Goal: Task Accomplishment & Management: Complete application form

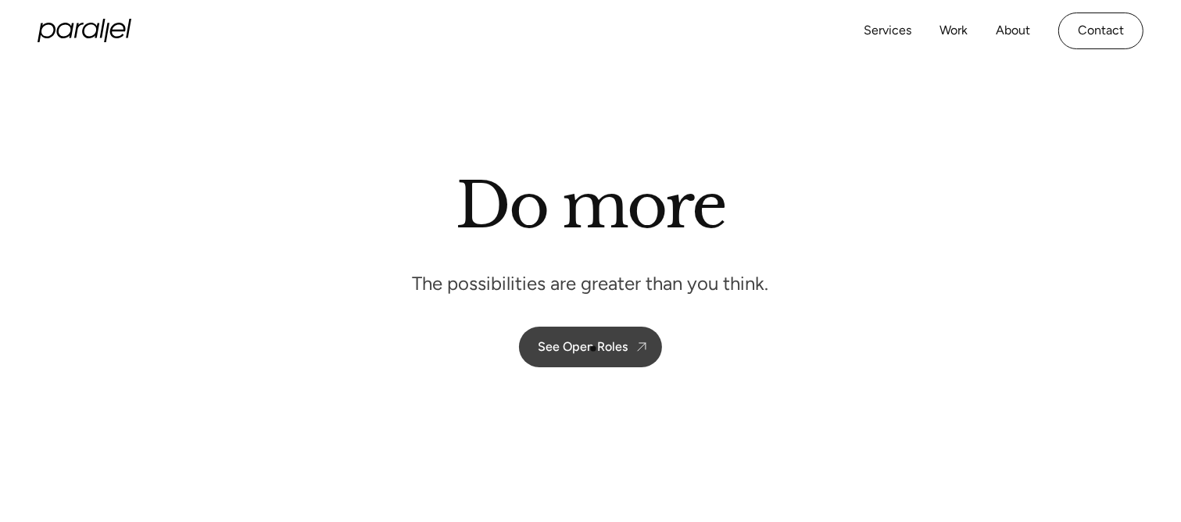
click at [593, 349] on div "See Open Roles" at bounding box center [583, 346] width 90 height 15
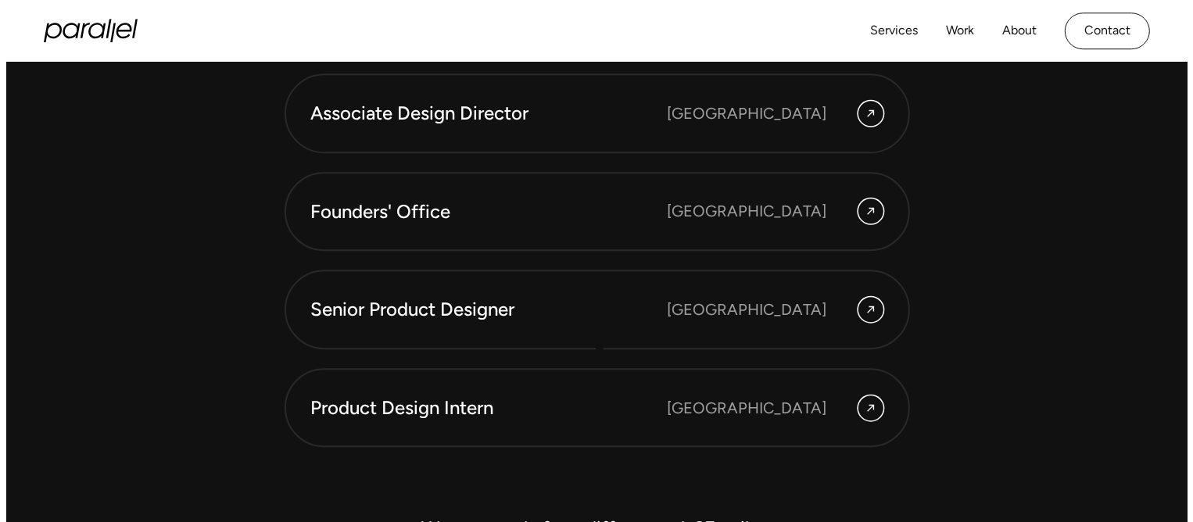
scroll to position [4391, 0]
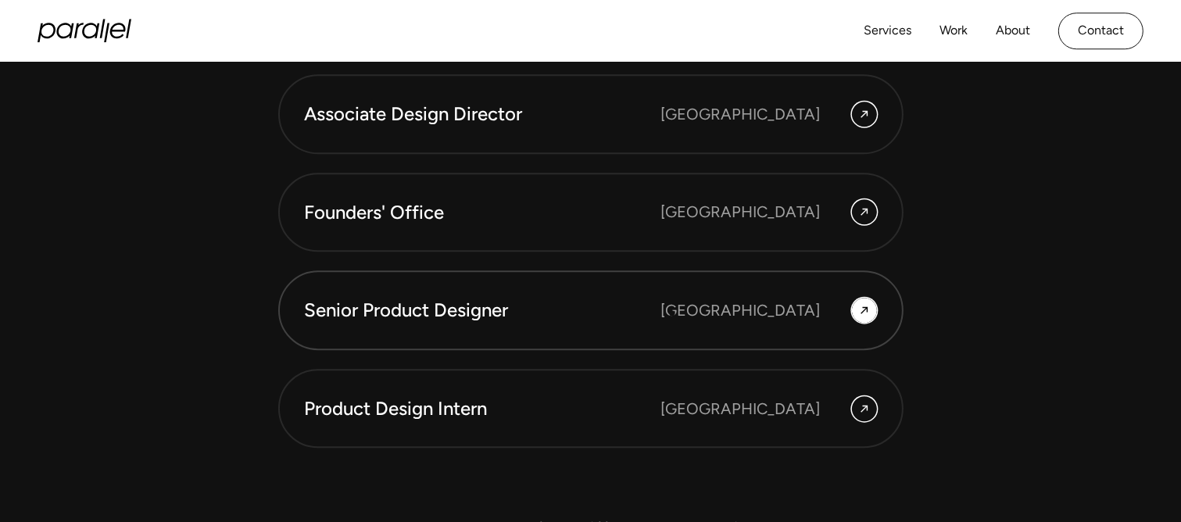
click at [661, 313] on div "Senior Product Designer" at bounding box center [483, 310] width 356 height 27
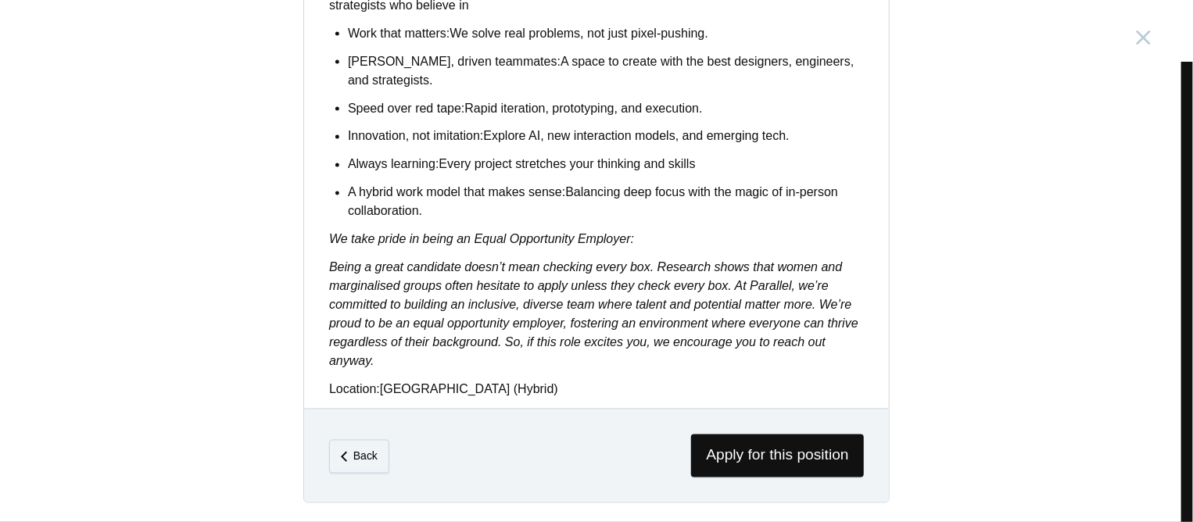
scroll to position [1360, 0]
click at [705, 463] on span "Apply for this position" at bounding box center [777, 456] width 173 height 43
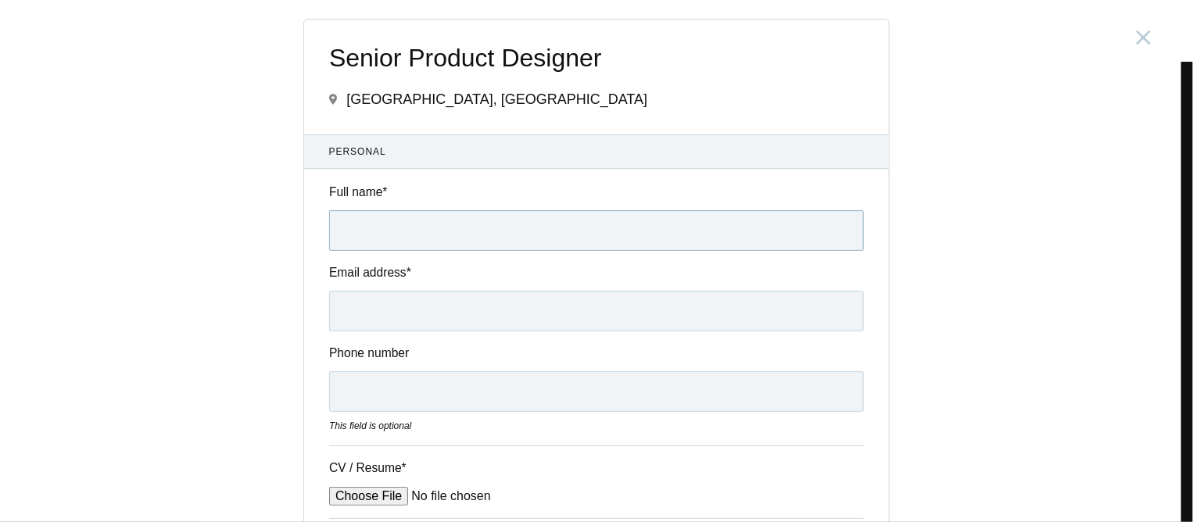
click at [497, 224] on input "Full name *" at bounding box center [596, 230] width 535 height 41
type input "[PERSON_NAME]"
type input "[EMAIL_ADDRESS][DOMAIN_NAME]"
type input "07017738352"
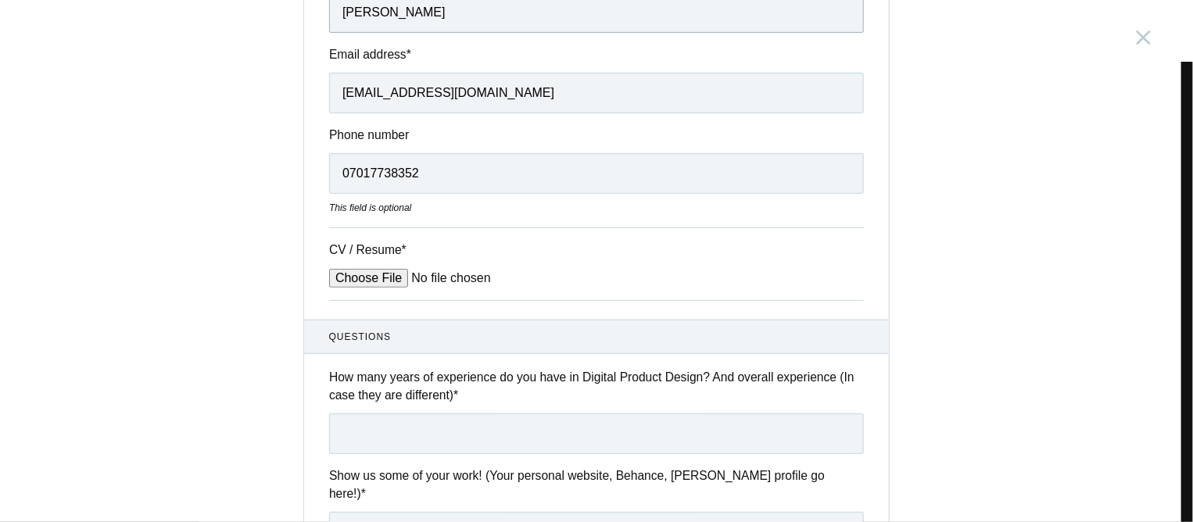
scroll to position [219, 0]
click at [377, 273] on input "CV / Resume *" at bounding box center [447, 277] width 237 height 19
type input "C:\fakepath\[PERSON_NAME] Resume.pdf"
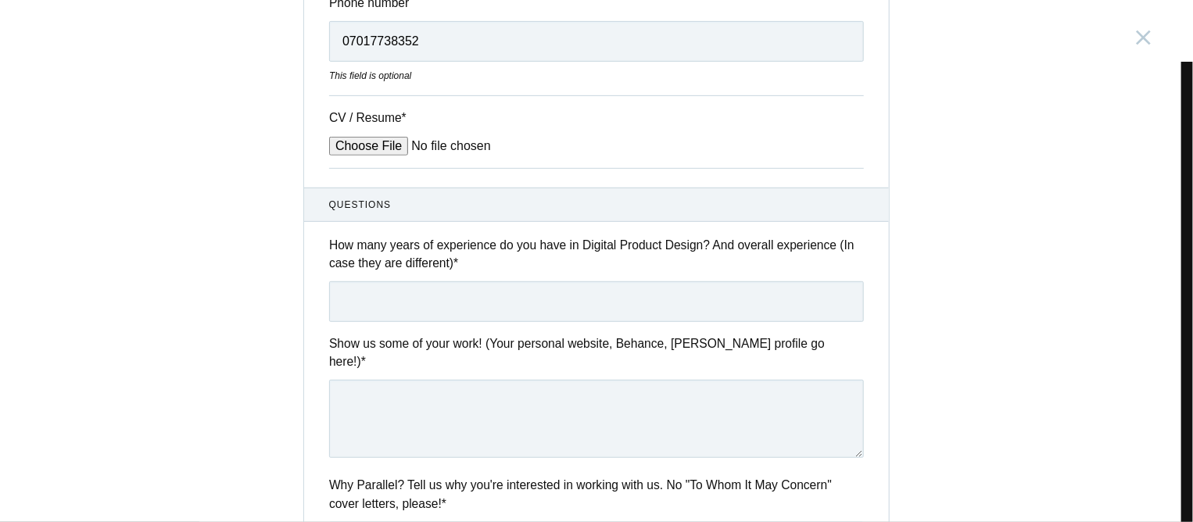
scroll to position [352, 0]
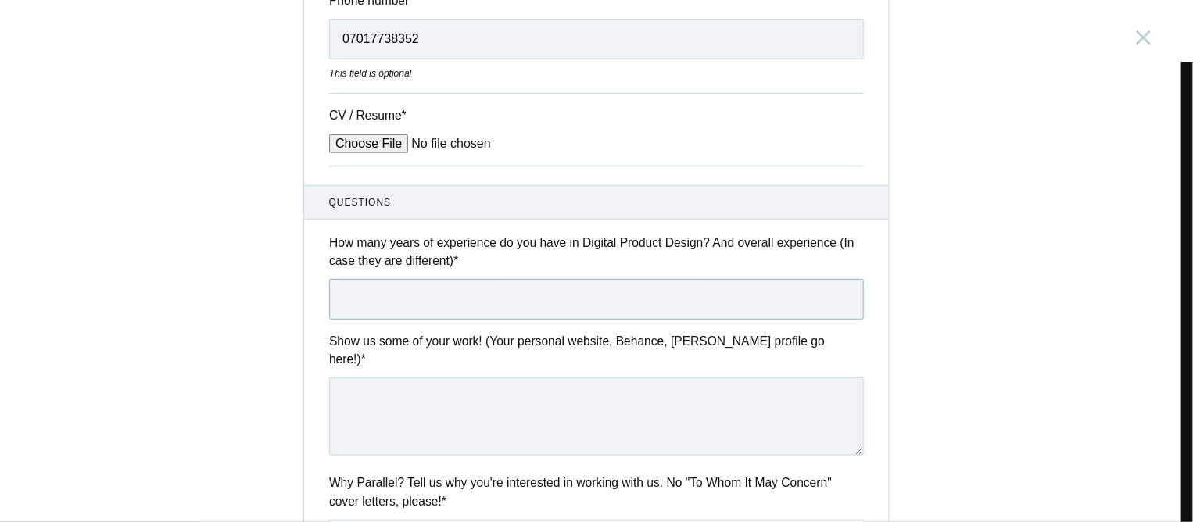
click at [413, 302] on input "text" at bounding box center [596, 299] width 535 height 41
type input "5"
click at [405, 381] on textarea at bounding box center [596, 416] width 535 height 78
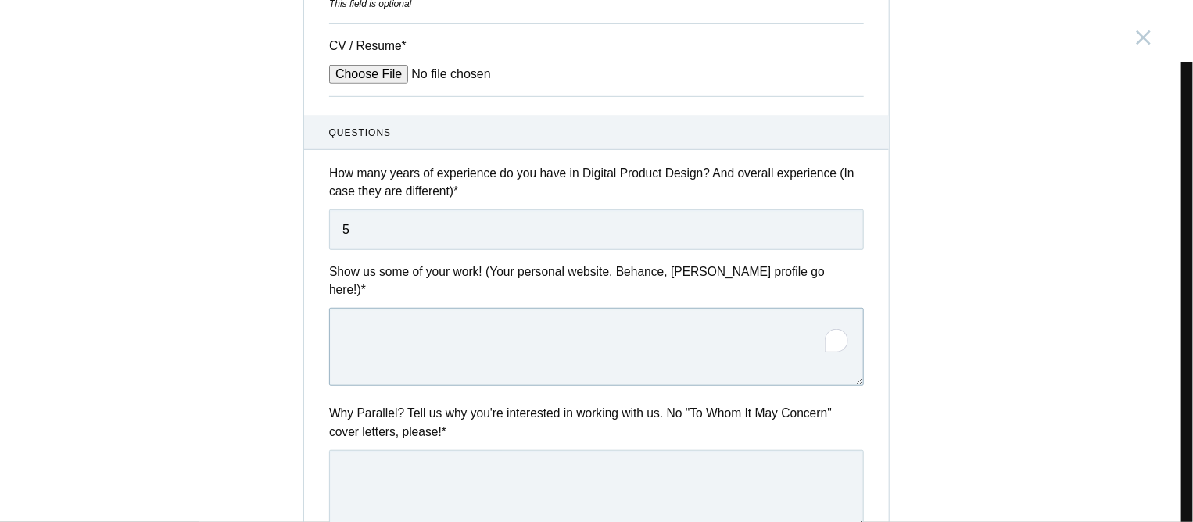
scroll to position [430, 0]
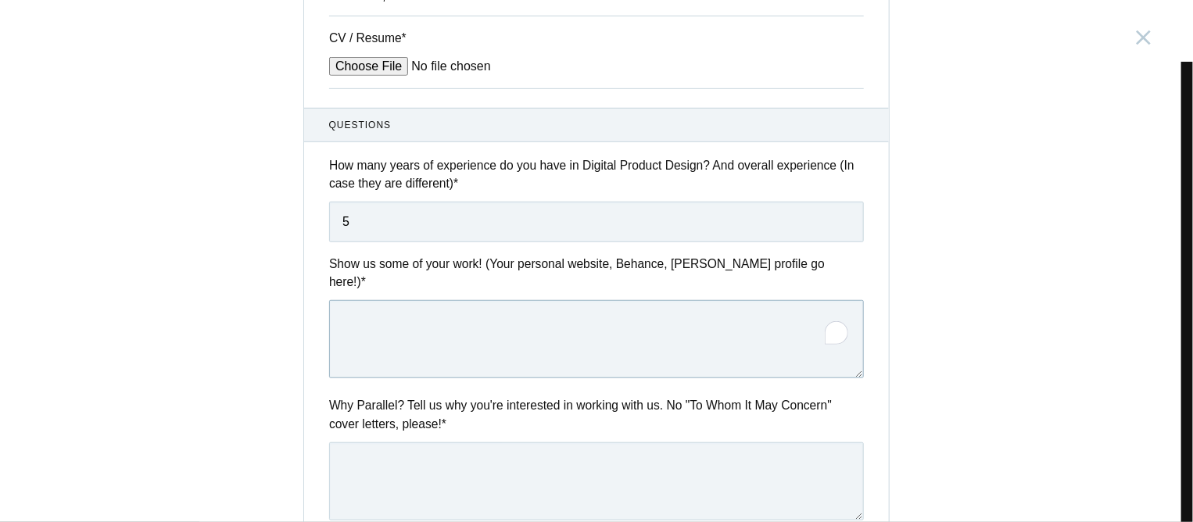
click at [410, 313] on textarea at bounding box center [596, 339] width 535 height 78
paste textarea "[URL][DOMAIN_NAME]"
type textarea "[URL][DOMAIN_NAME]"
click at [631, 442] on textarea at bounding box center [596, 481] width 535 height 78
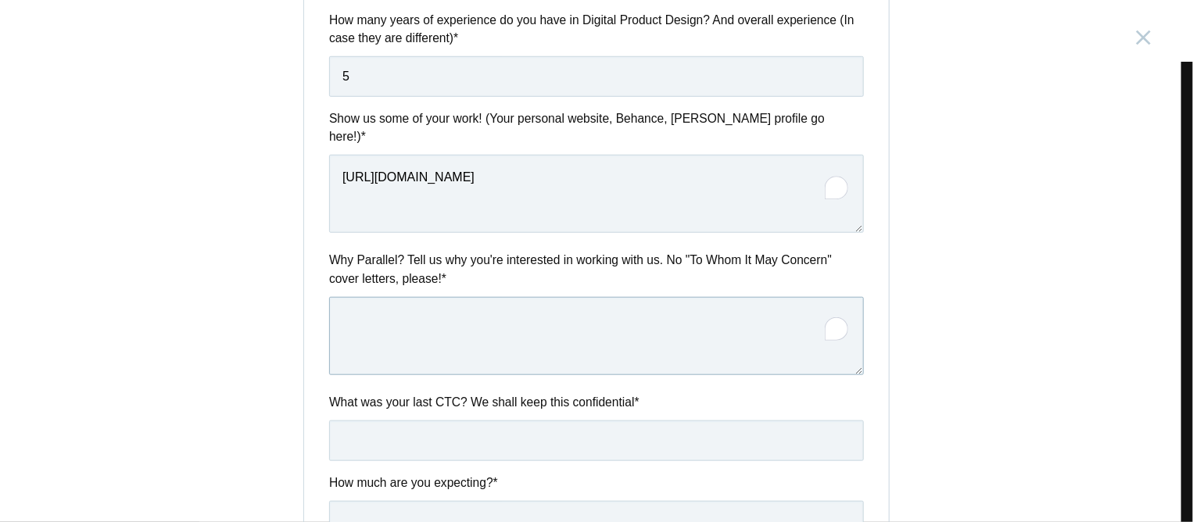
scroll to position [577, 0]
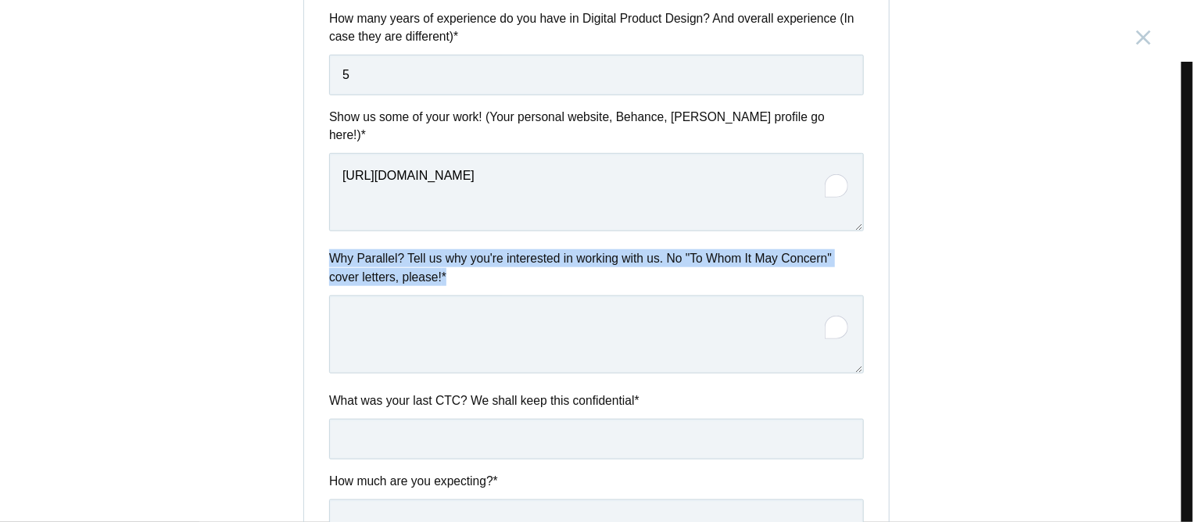
drag, startPoint x: 450, startPoint y: 261, endPoint x: 324, endPoint y: 241, distance: 127.5
click at [329, 249] on label "Why Parallel? Tell us why you're interested in working with us. No "To Whom It …" at bounding box center [596, 267] width 535 height 37
copy label "Why Parallel? Tell us why you're interested in working with us. No "To Whom It …"
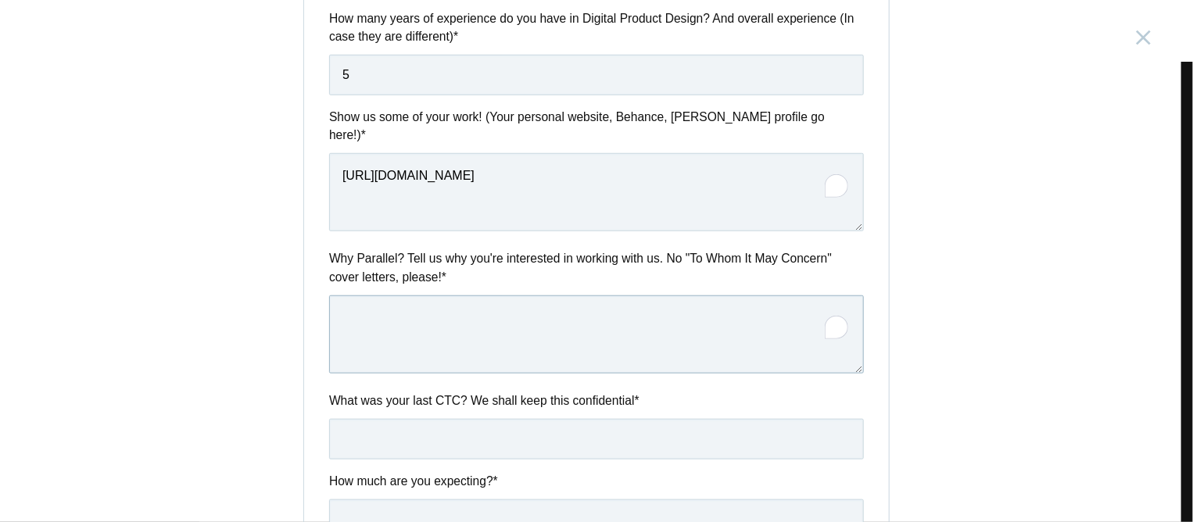
click at [551, 313] on textarea at bounding box center [596, 334] width 535 height 78
paste textarea "“I admire Parallel’s focus on simplifying complex workflows through user-first …"
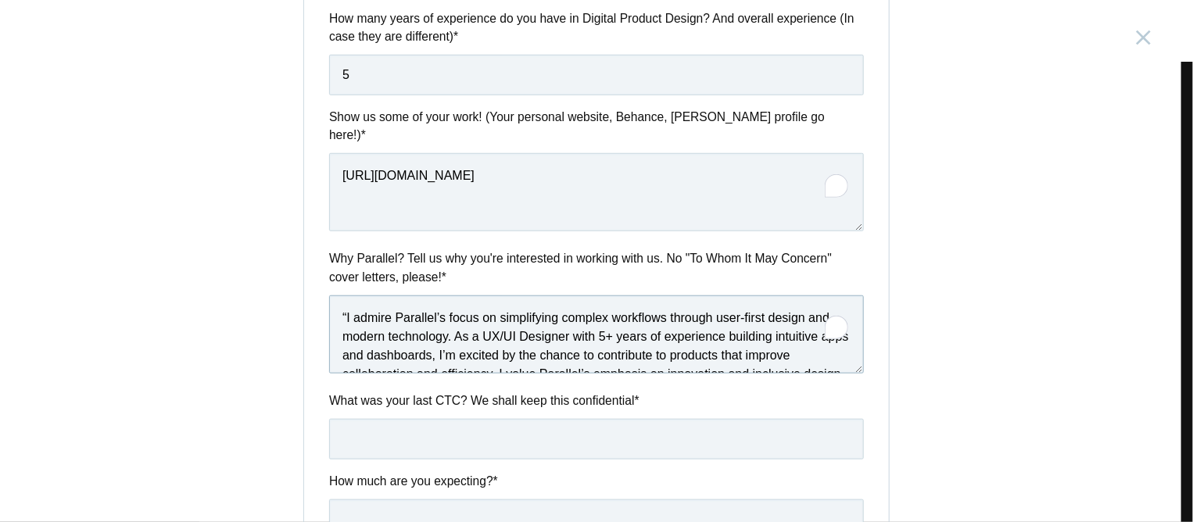
scroll to position [83, 0]
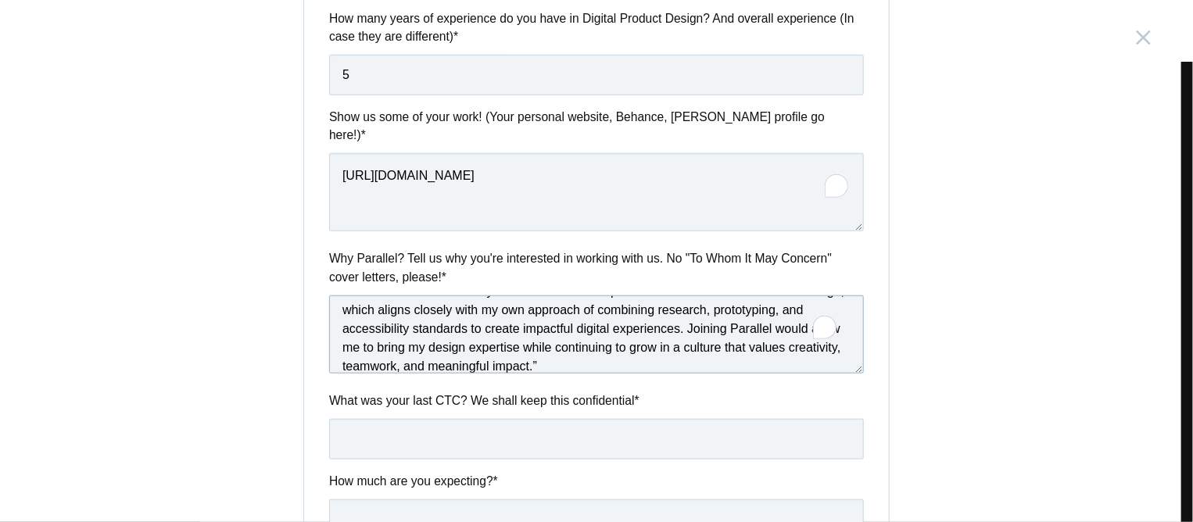
type textarea "“I admire Parallel’s focus on simplifying complex workflows through user-first …"
click at [491, 419] on input "text" at bounding box center [596, 439] width 535 height 41
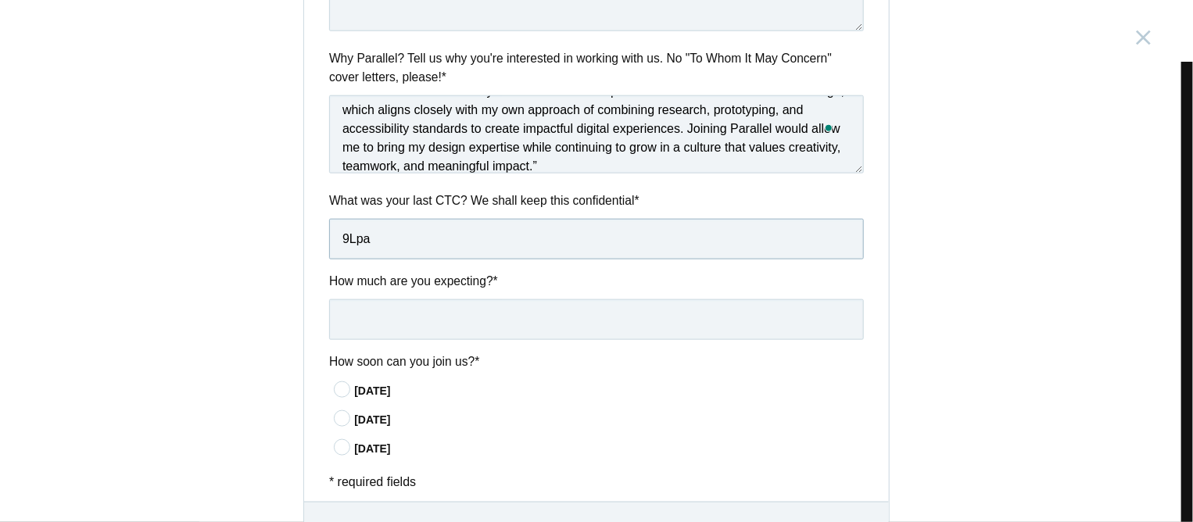
scroll to position [777, 0]
type input "9Lpa"
click at [472, 305] on input "text" at bounding box center [596, 319] width 535 height 41
type input "14Lpa"
click at [372, 383] on div "[DATE]" at bounding box center [609, 391] width 510 height 16
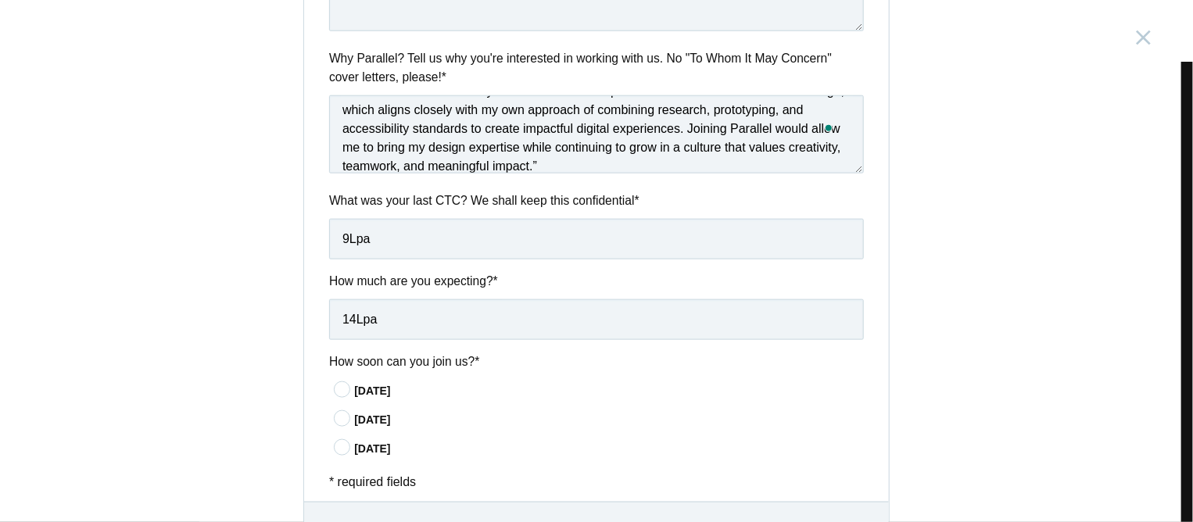
click at [0, 0] on input"] "[DATE]" at bounding box center [0, 0] width 0 height 0
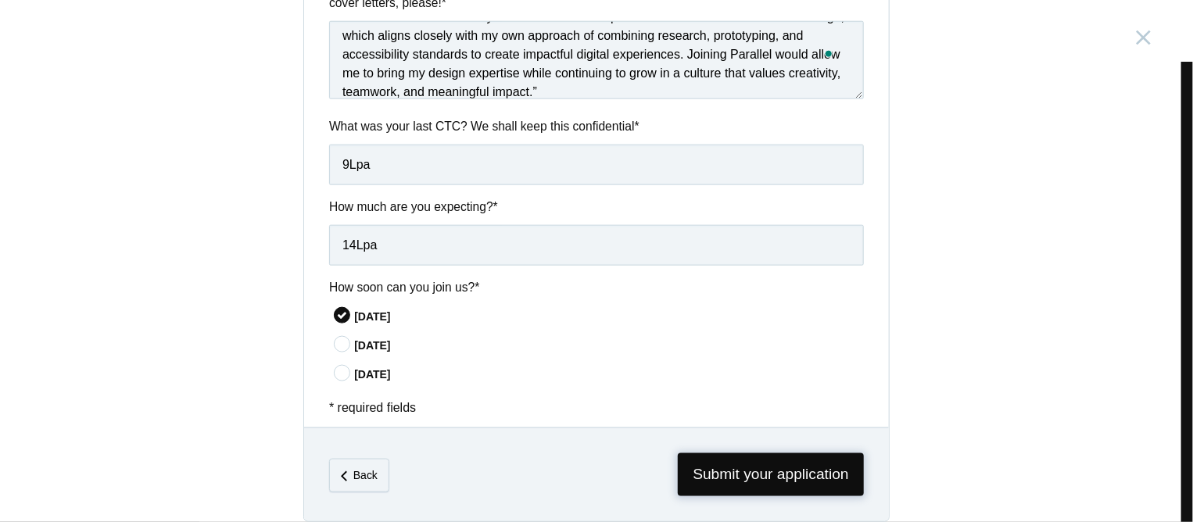
click at [690, 462] on span "Submit your application" at bounding box center [771, 474] width 186 height 43
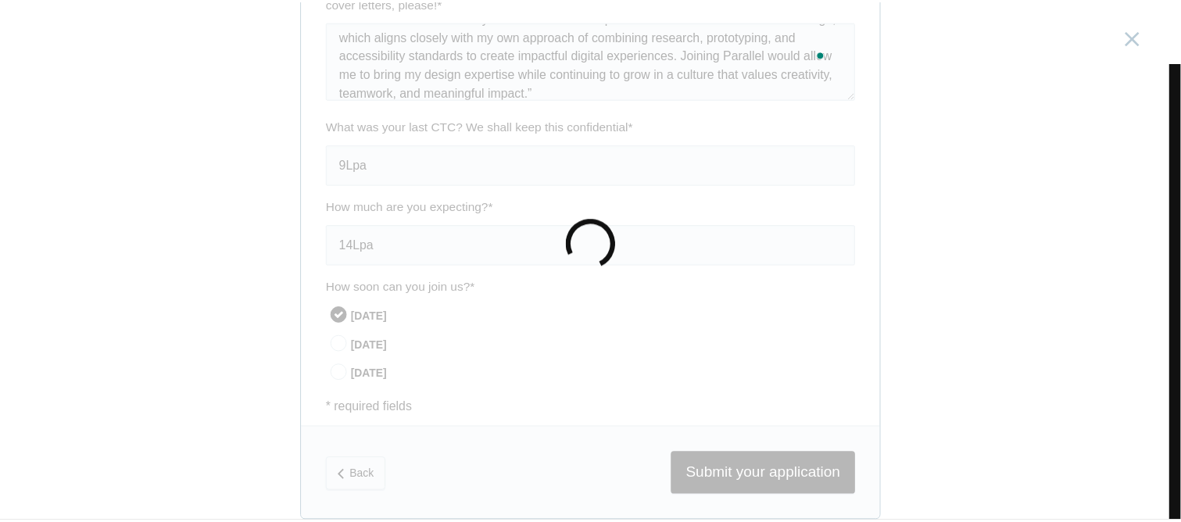
scroll to position [0, 0]
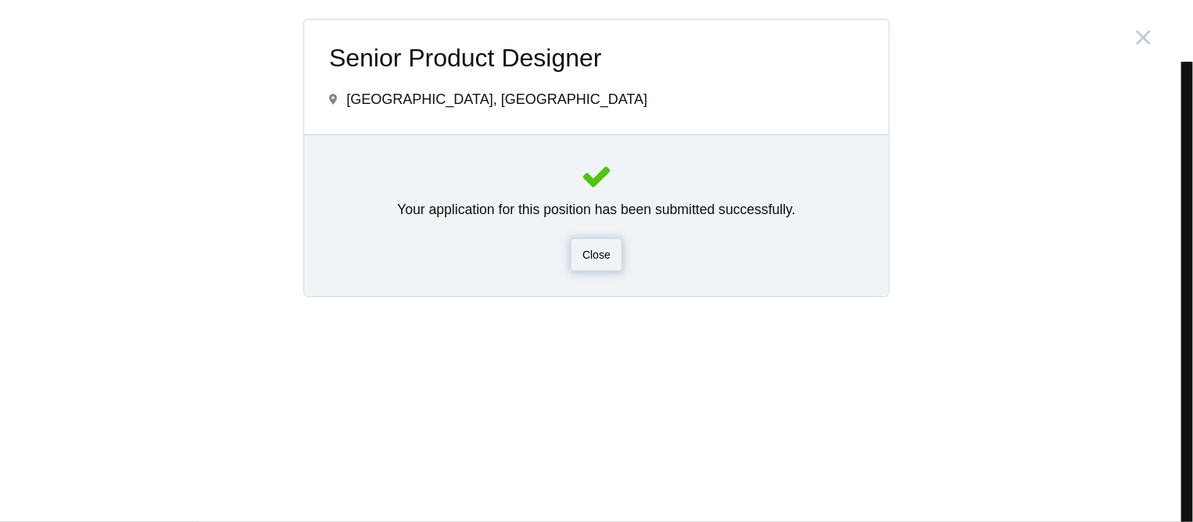
click at [585, 264] on div "Close" at bounding box center [597, 254] width 52 height 33
